Goal: Information Seeking & Learning: Learn about a topic

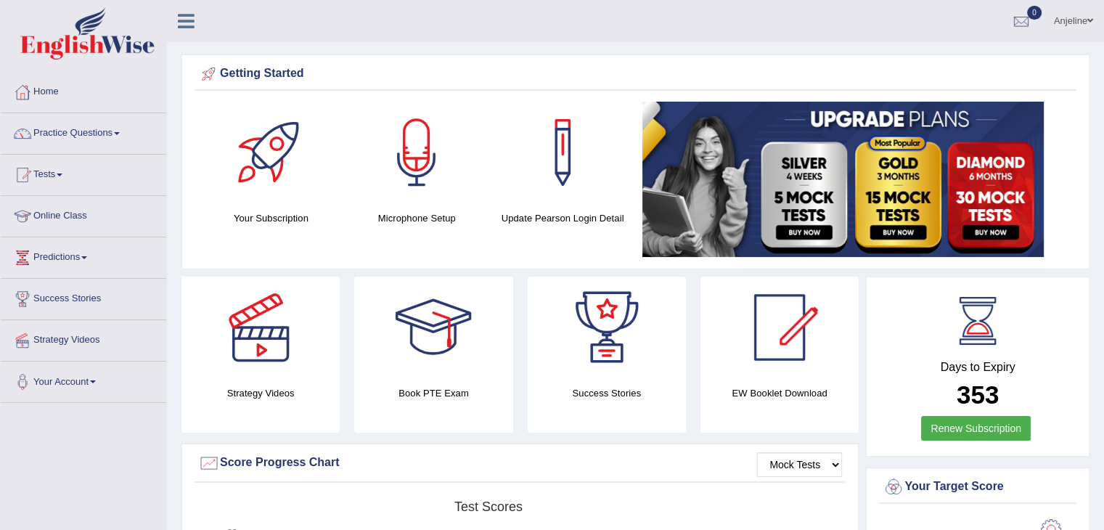
click at [98, 219] on link "Online Class" at bounding box center [84, 214] width 166 height 36
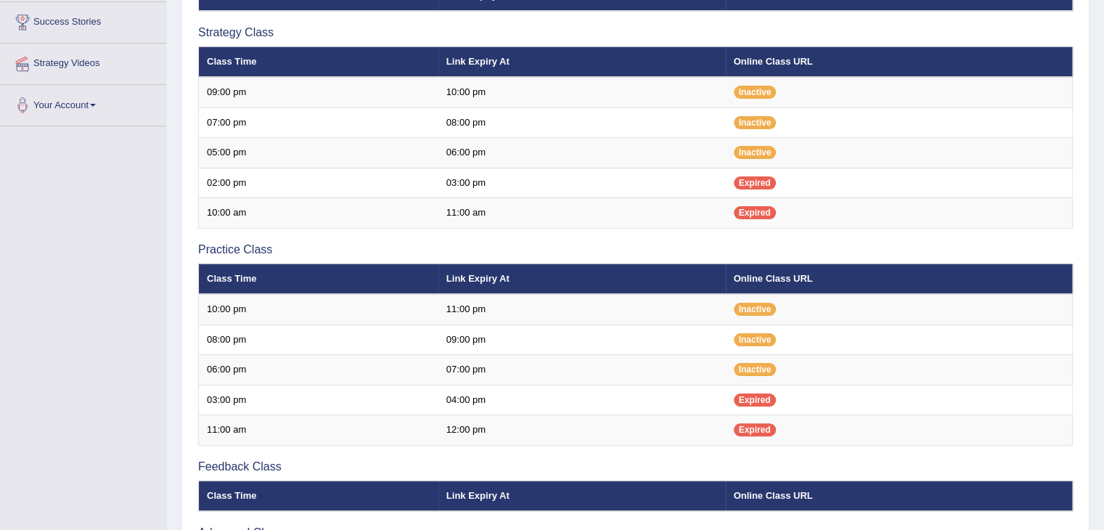
scroll to position [278, 0]
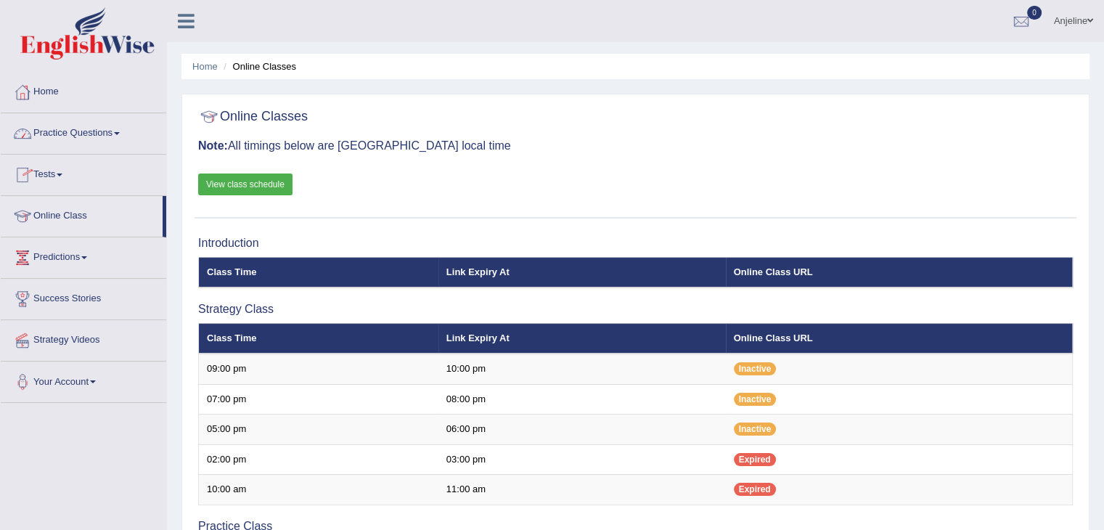
click at [123, 134] on link "Practice Questions" at bounding box center [84, 131] width 166 height 36
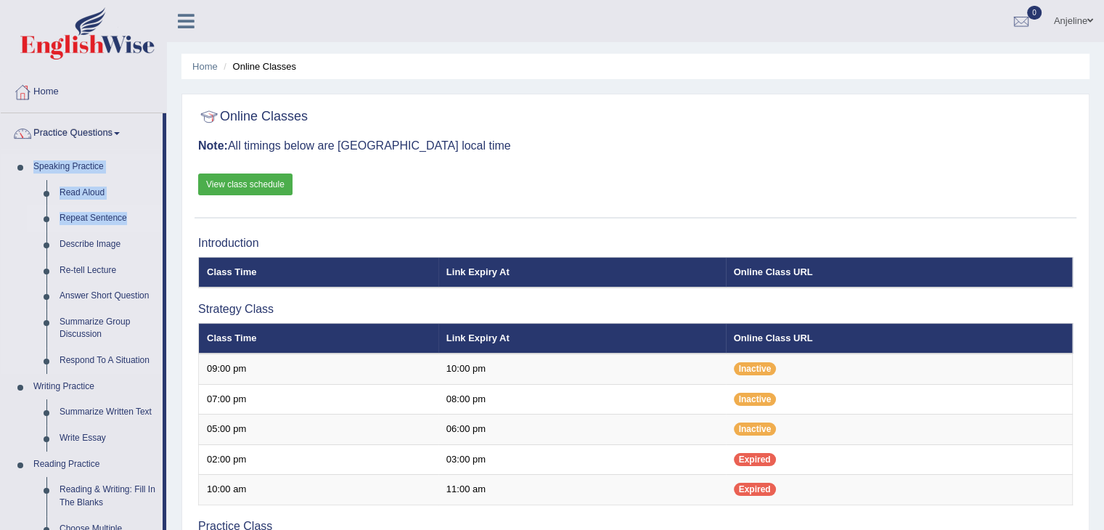
drag, startPoint x: 166, startPoint y: 144, endPoint x: 166, endPoint y: 220, distance: 75.5
click at [166, 220] on li "Practice Questions Speaking Practice Read Aloud Repeat Sentence Describe Image …" at bounding box center [84, 521] width 166 height 817
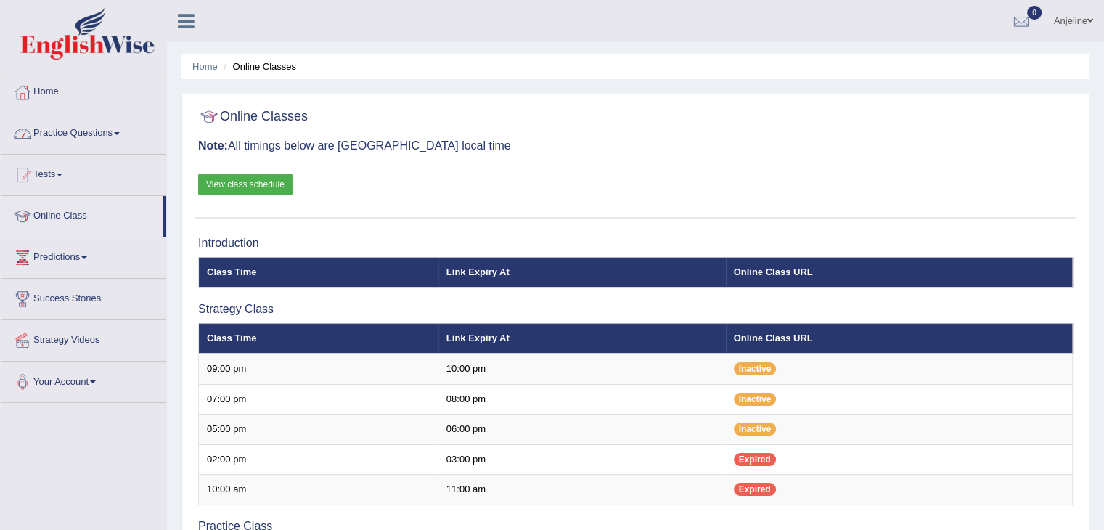
click at [120, 133] on span at bounding box center [117, 133] width 6 height 3
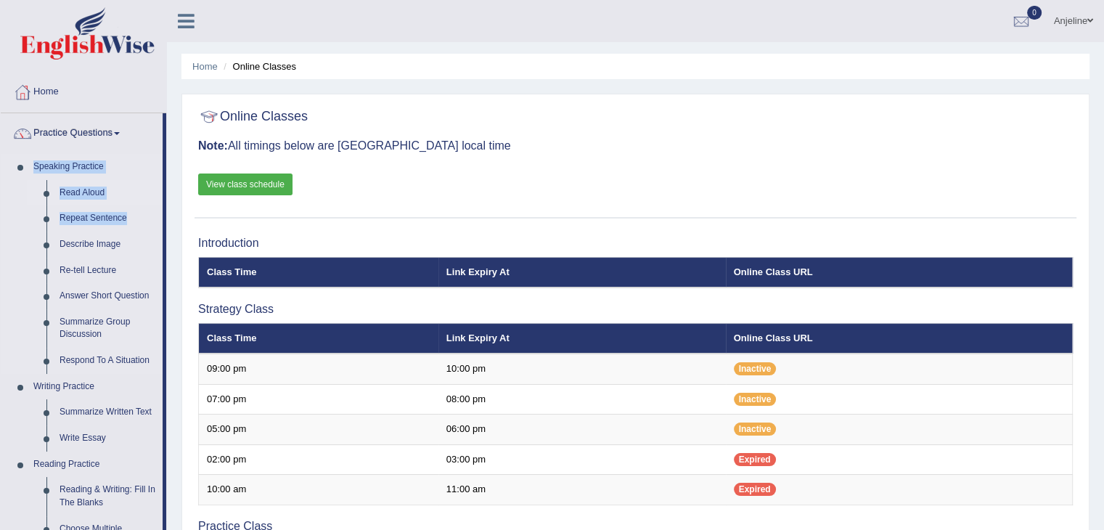
click at [131, 190] on link "Read Aloud" at bounding box center [108, 193] width 110 height 26
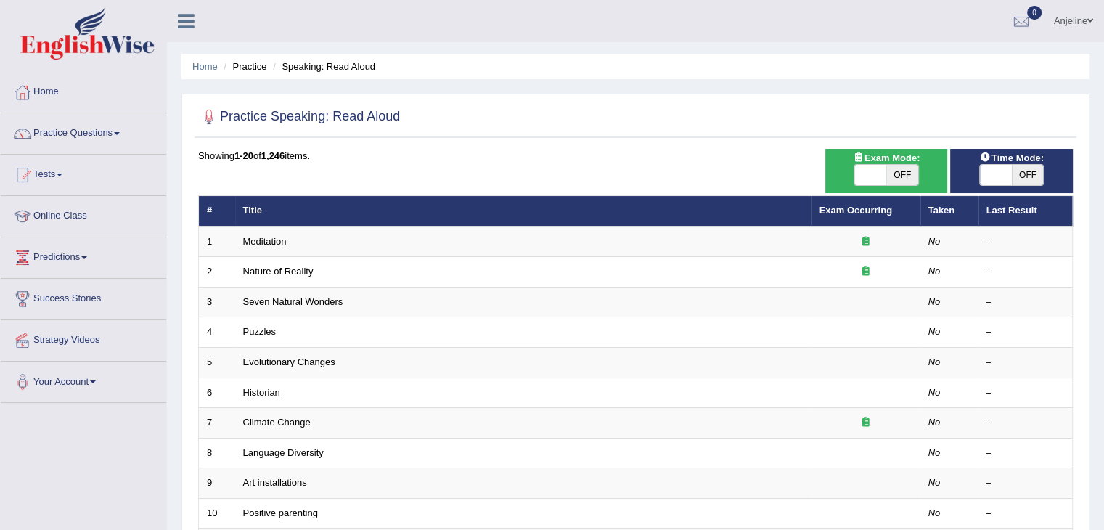
click at [119, 132] on span at bounding box center [117, 133] width 6 height 3
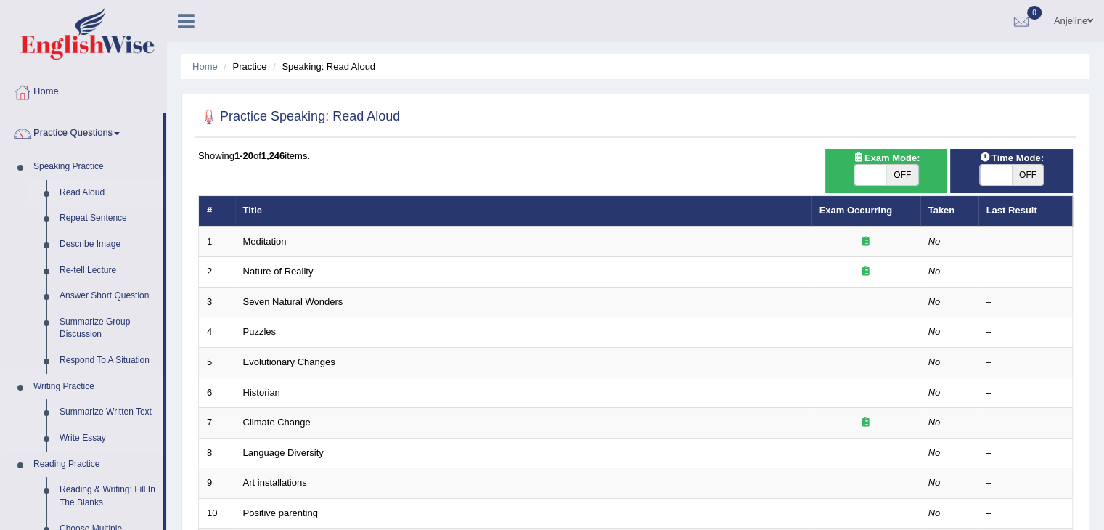
click at [57, 390] on link "Writing Practice" at bounding box center [95, 387] width 136 height 26
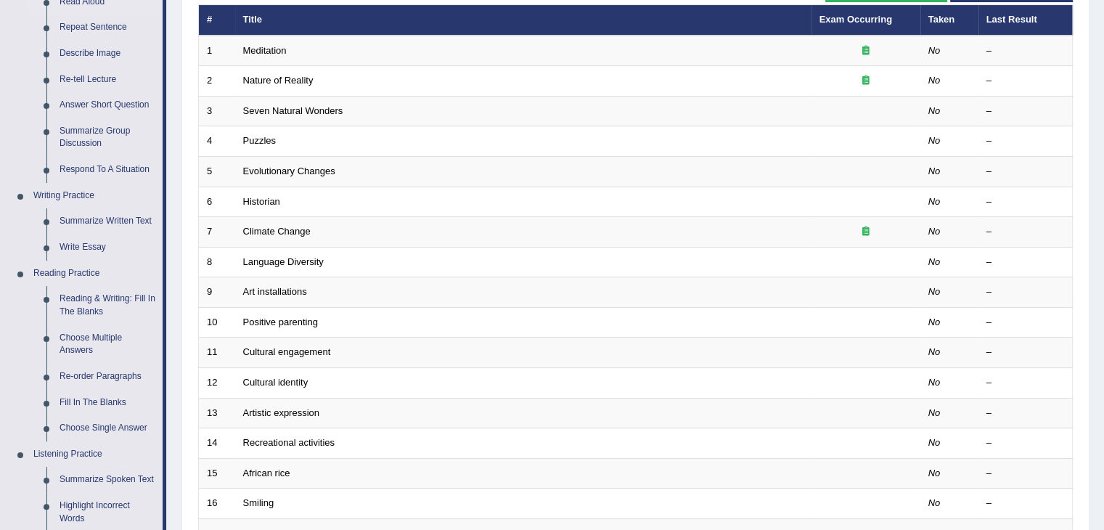
scroll to position [190, 0]
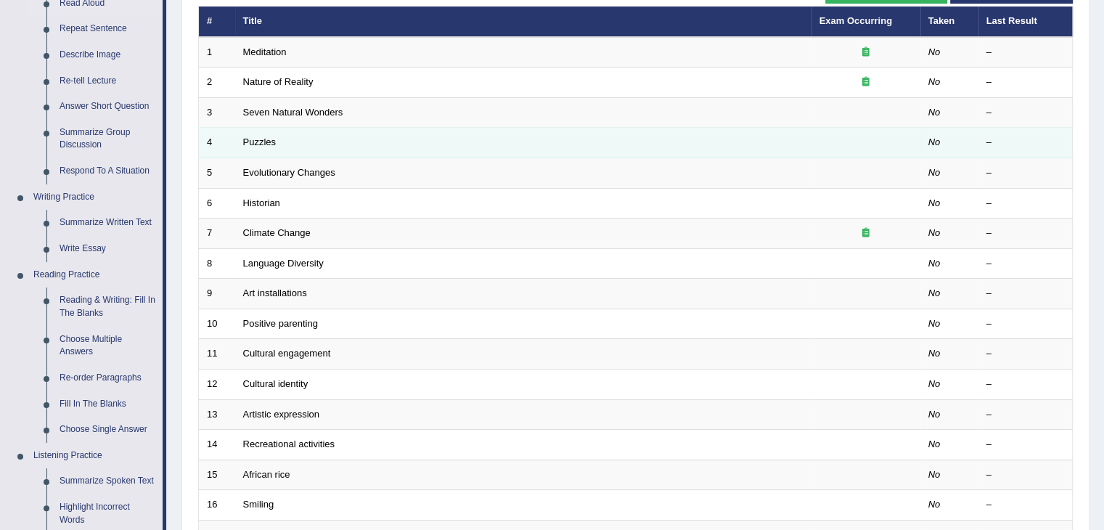
click at [224, 139] on td "4" at bounding box center [217, 143] width 36 height 30
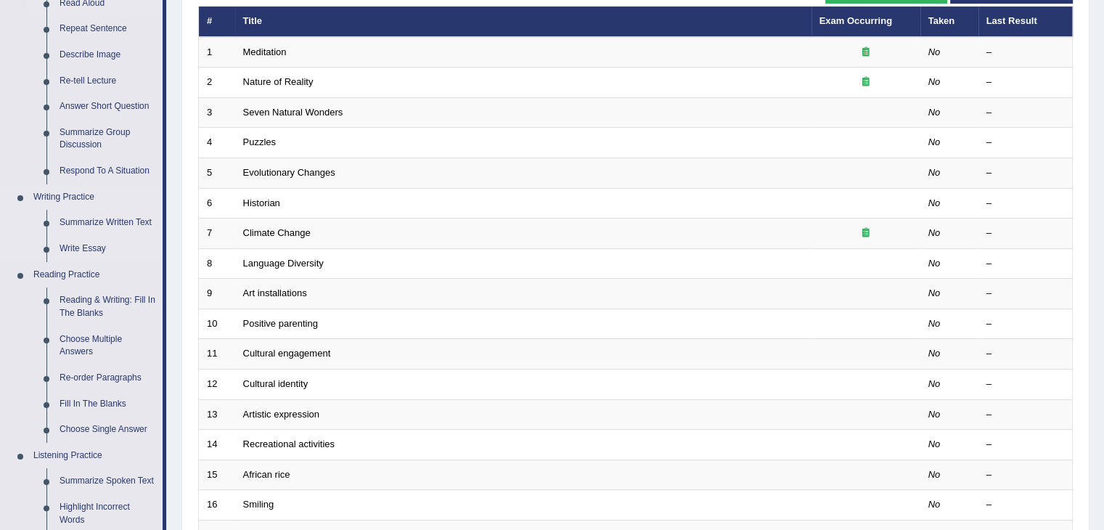
click at [64, 201] on link "Writing Practice" at bounding box center [95, 197] width 136 height 26
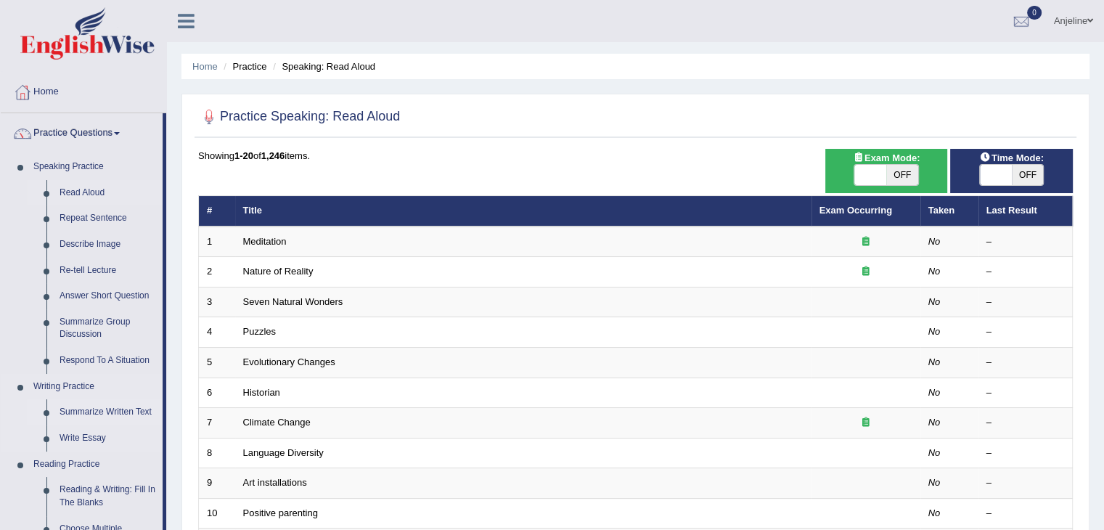
click at [87, 420] on link "Summarize Written Text" at bounding box center [108, 412] width 110 height 26
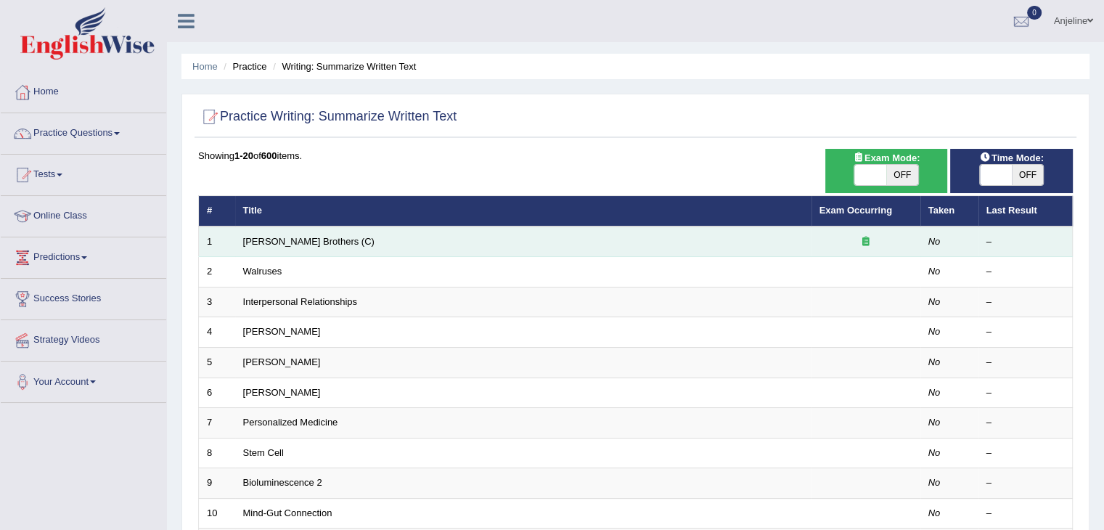
click at [333, 239] on td "Wright Brothers (C)" at bounding box center [523, 242] width 577 height 30
click at [633, 251] on td "Wright Brothers (C)" at bounding box center [523, 242] width 577 height 30
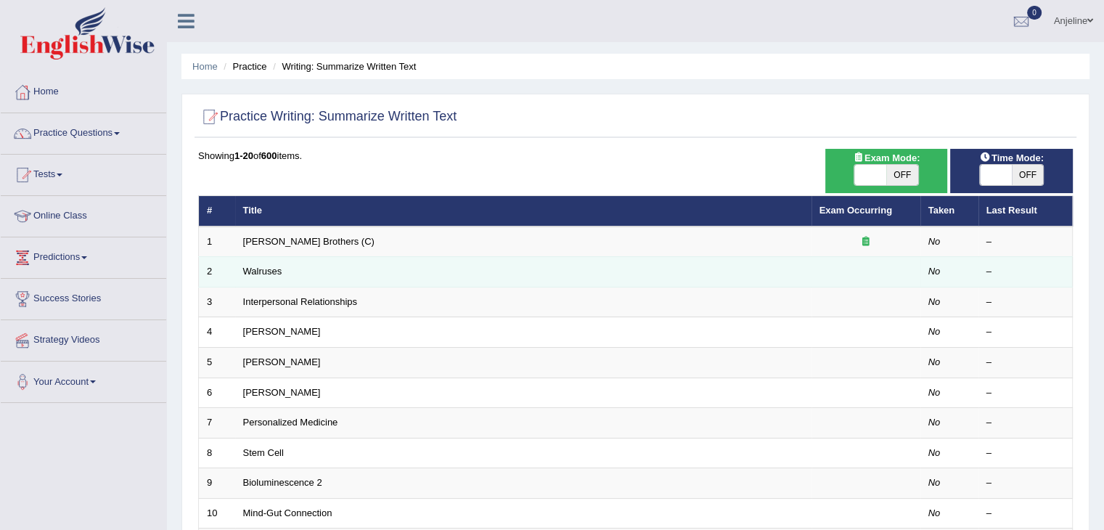
click at [622, 283] on td "Walruses" at bounding box center [523, 272] width 577 height 30
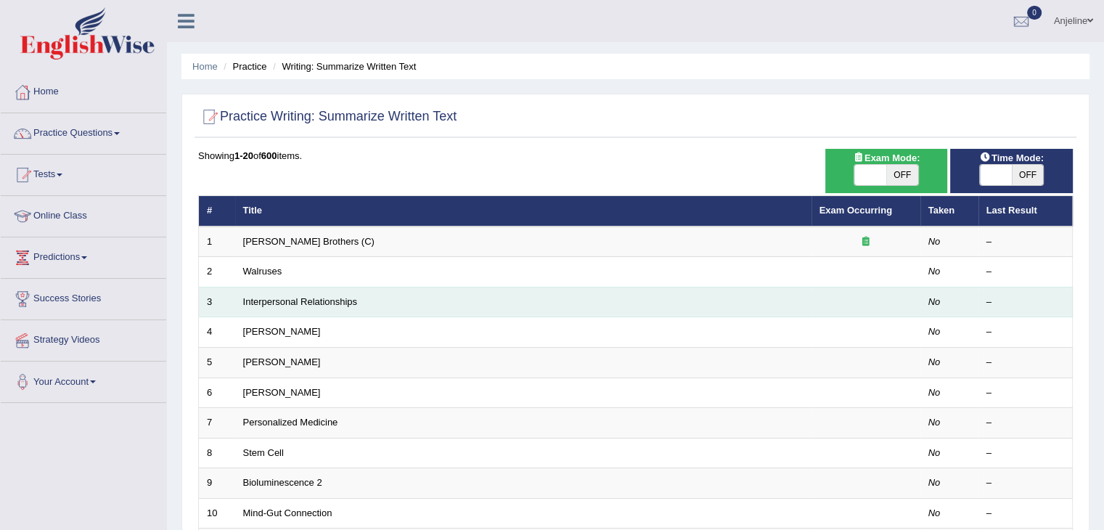
click at [617, 308] on td "Interpersonal Relationships" at bounding box center [523, 302] width 577 height 30
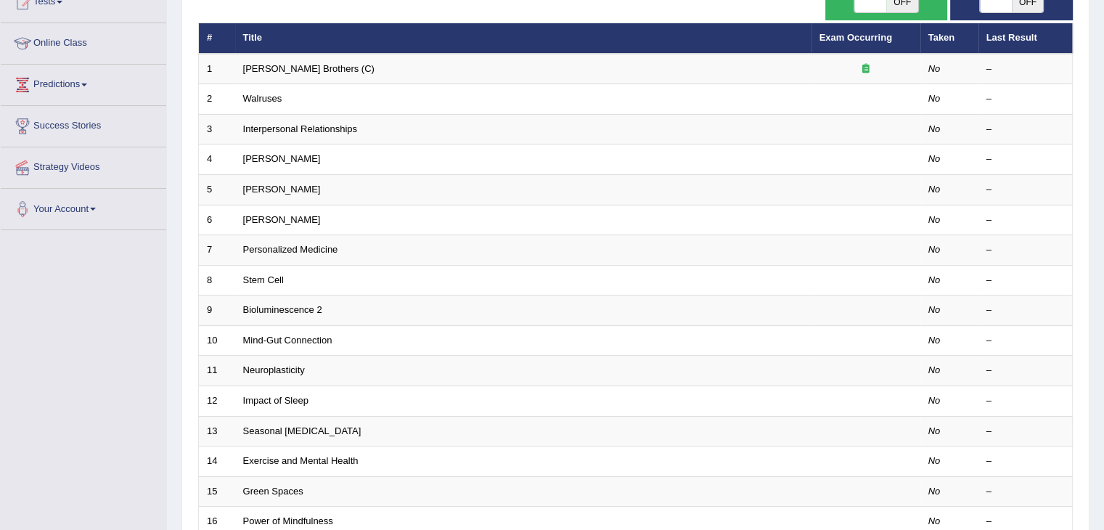
scroll to position [174, 0]
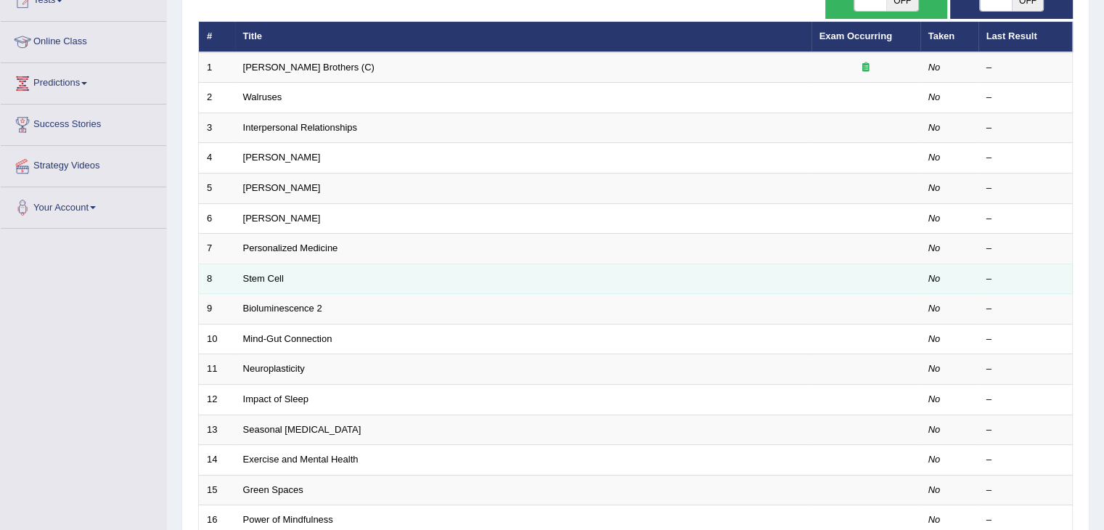
click at [598, 280] on td "Stem Cell" at bounding box center [523, 279] width 577 height 30
click at [266, 276] on link "Stem Cell" at bounding box center [263, 278] width 41 height 11
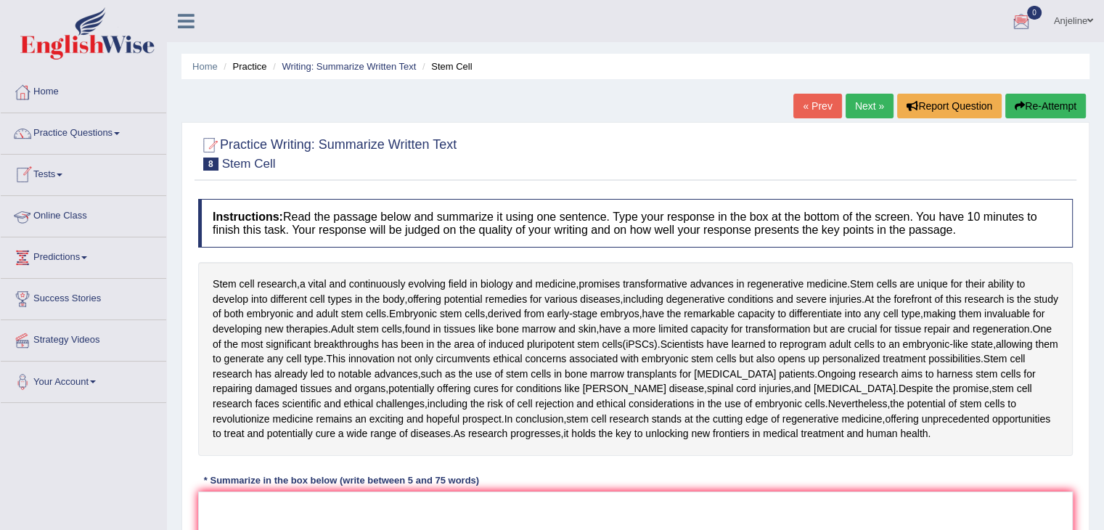
click at [87, 215] on link "Online Class" at bounding box center [84, 214] width 166 height 36
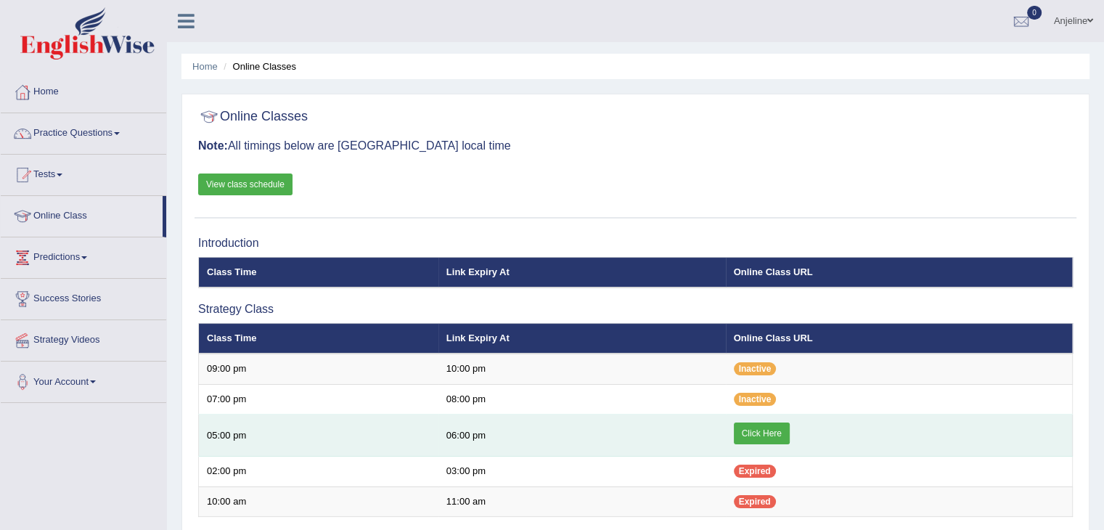
click at [744, 438] on link "Click Here" at bounding box center [762, 434] width 56 height 22
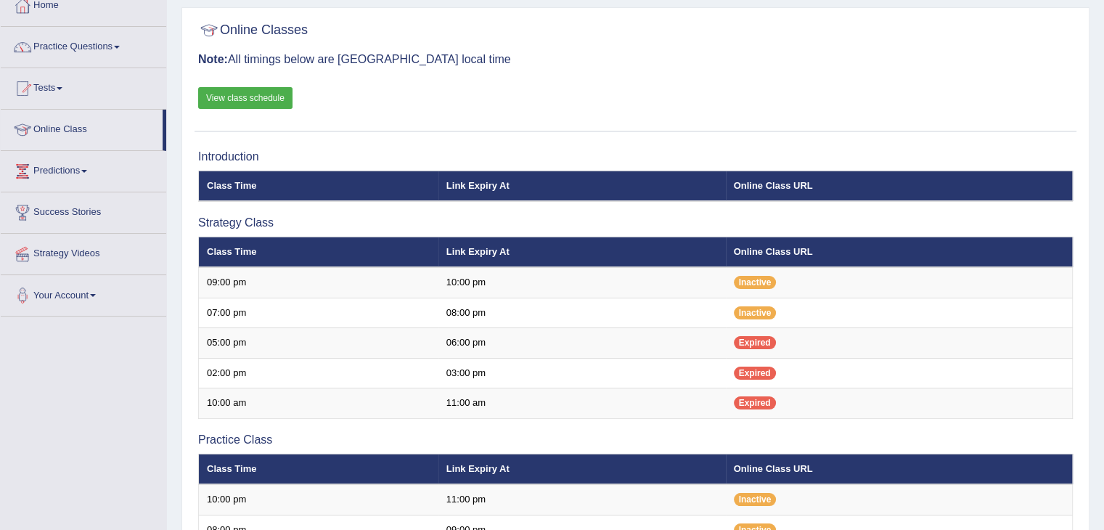
scroll to position [87, 0]
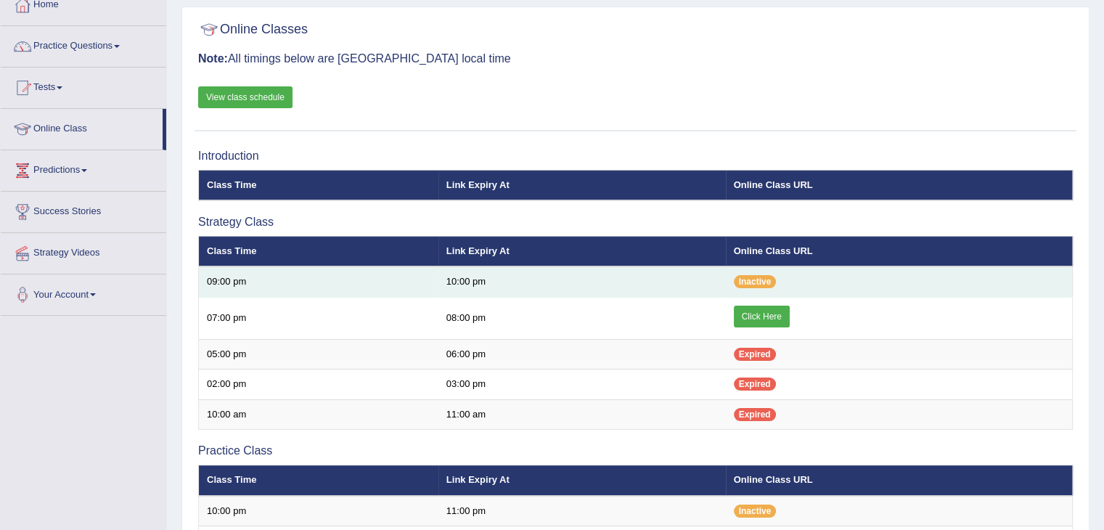
scroll to position [87, 0]
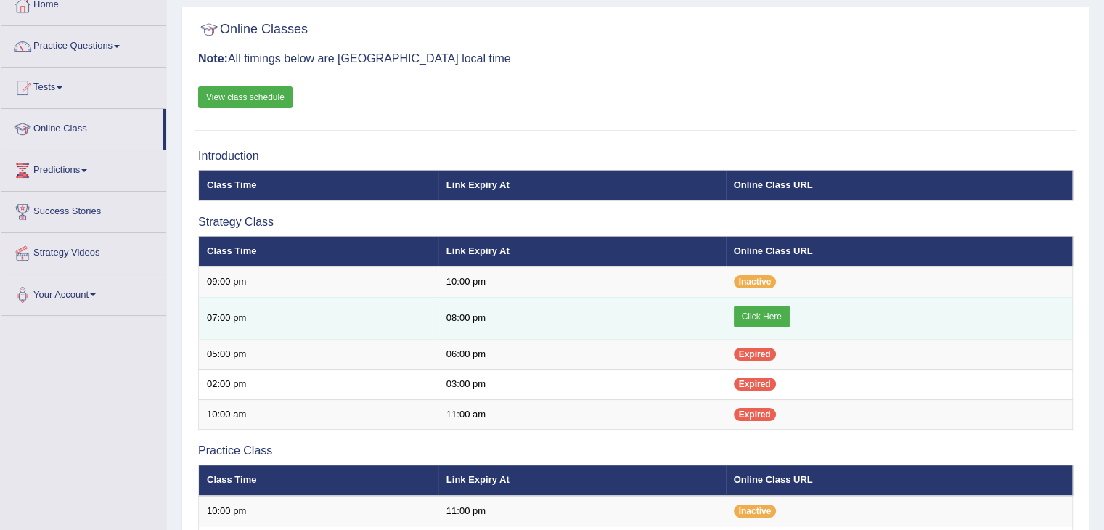
click at [767, 309] on link "Click Here" at bounding box center [762, 317] width 56 height 22
